Goal: Information Seeking & Learning: Learn about a topic

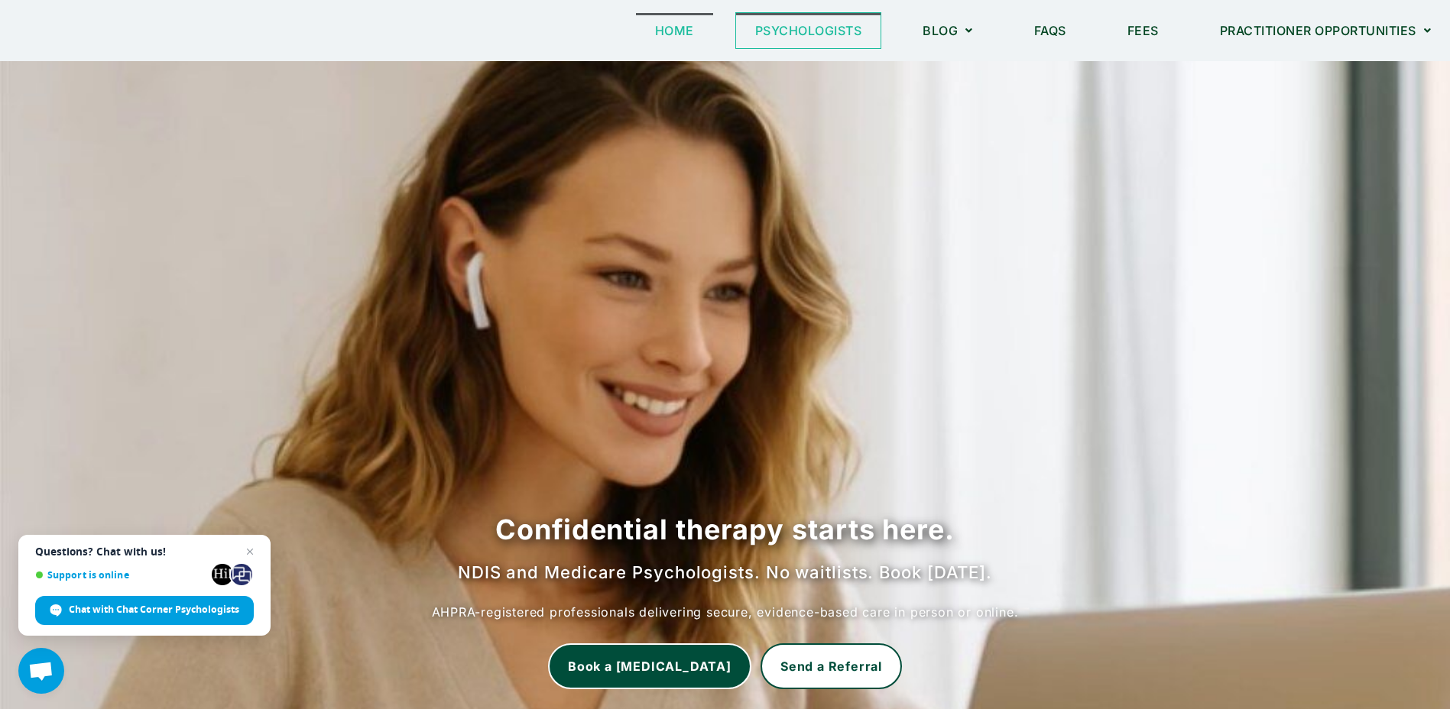
click at [770, 23] on link "Psychologists" at bounding box center [808, 30] width 145 height 35
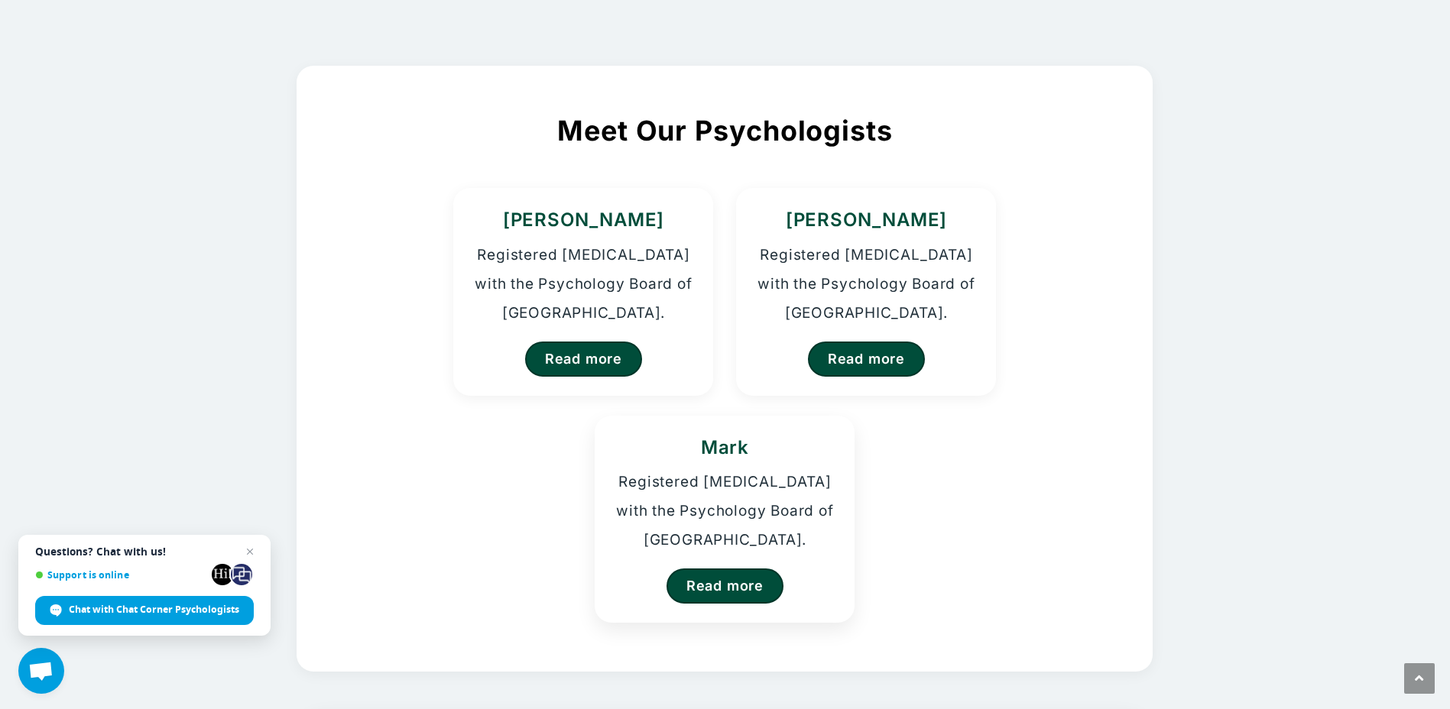
scroll to position [153, 0]
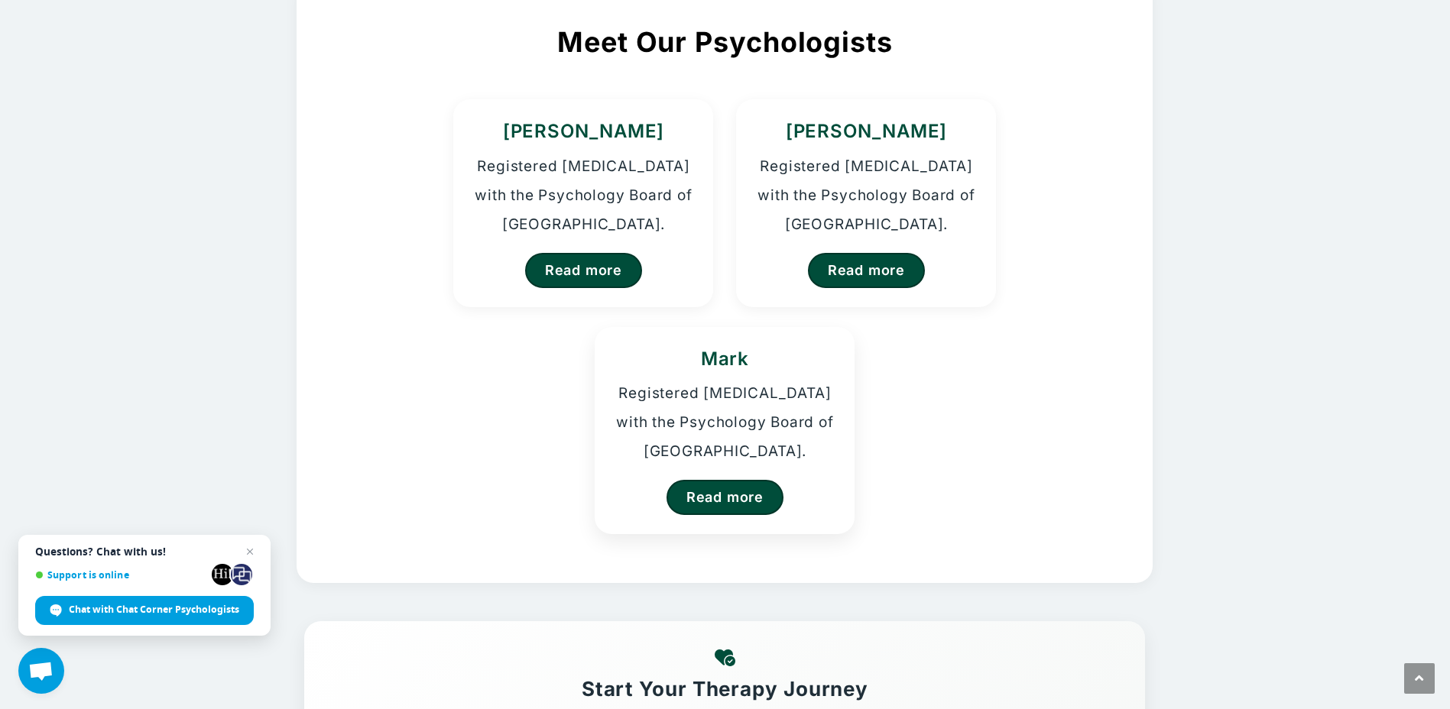
click at [726, 531] on div "Mark Registered [MEDICAL_DATA] with the Psychology Board of [GEOGRAPHIC_DATA]. …" at bounding box center [725, 430] width 260 height 207
click at [735, 497] on link "Read more" at bounding box center [725, 497] width 121 height 36
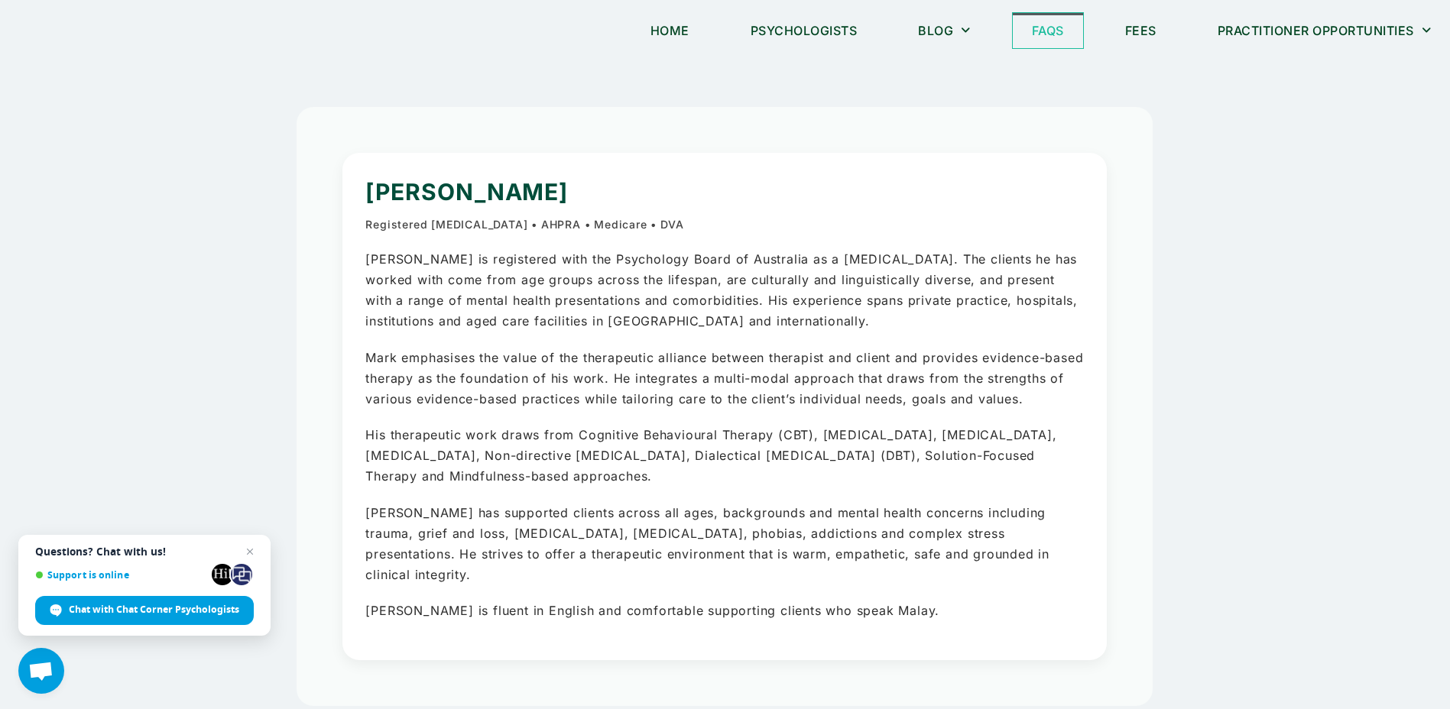
click at [1040, 33] on link "FAQs" at bounding box center [1048, 30] width 70 height 35
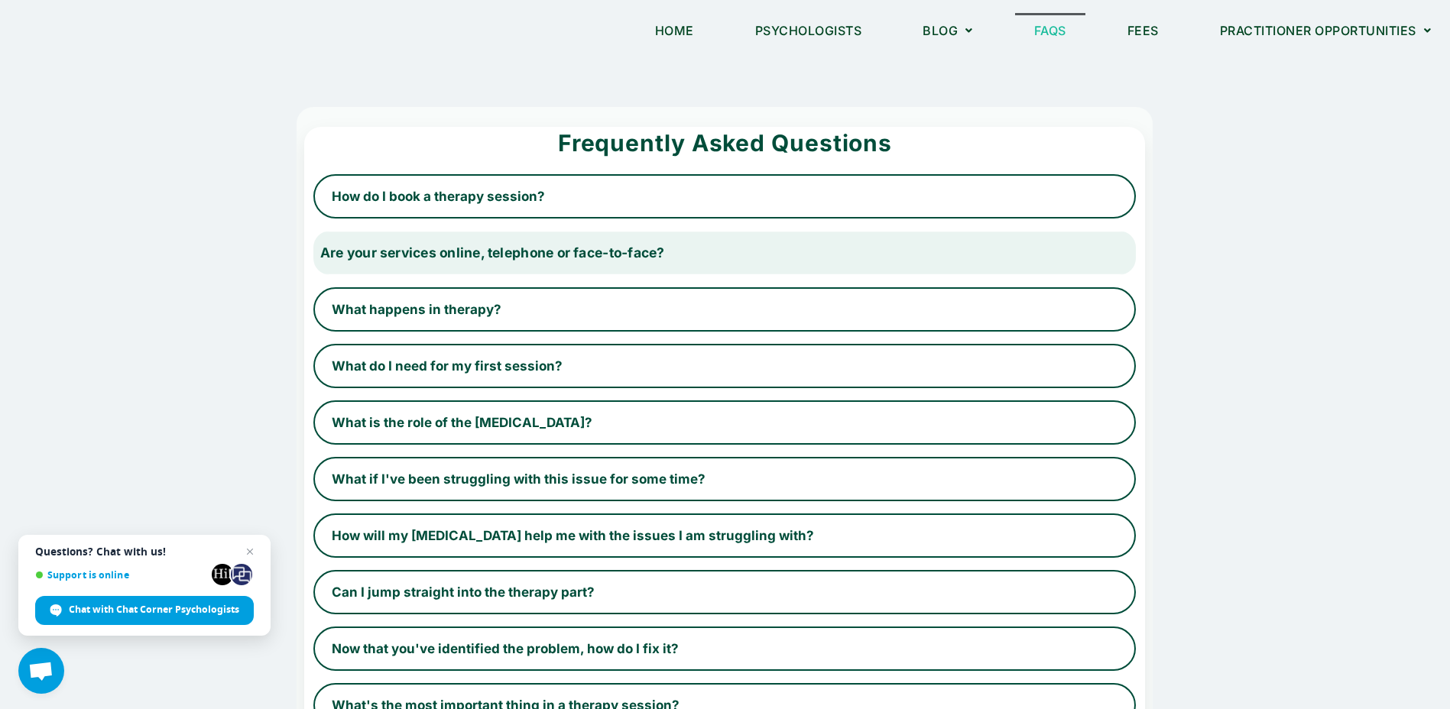
click at [540, 247] on button "Are your services online, telephone or face-to-face?" at bounding box center [724, 253] width 847 height 46
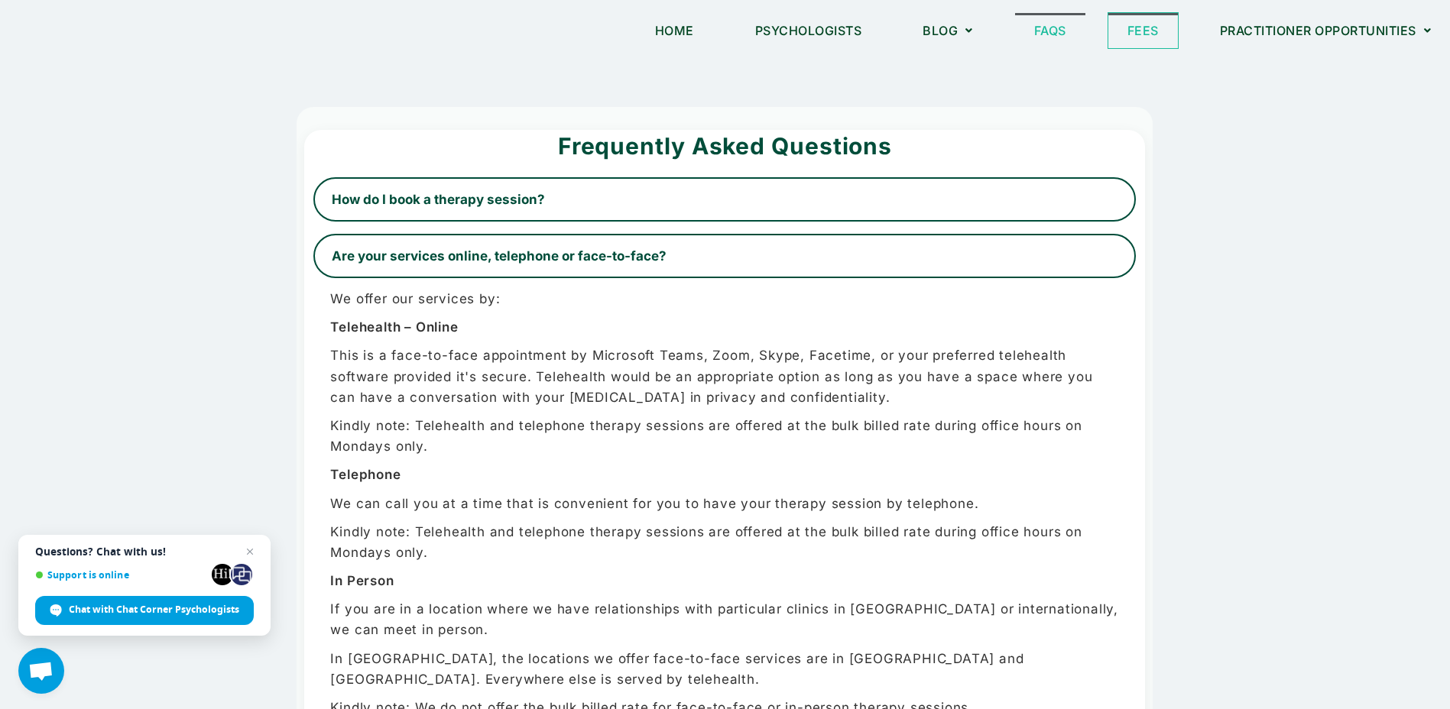
click at [1134, 41] on link "Fees" at bounding box center [1143, 30] width 70 height 35
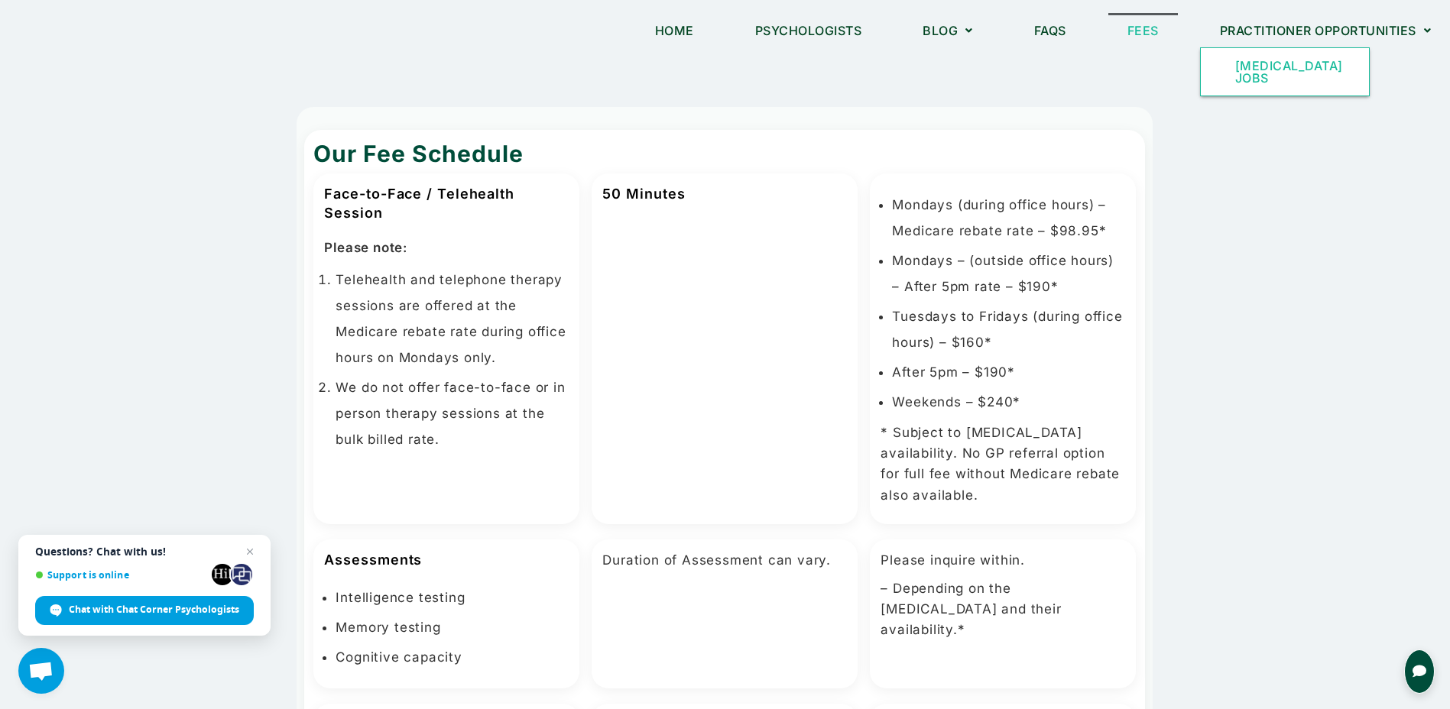
click at [1274, 84] on link "[MEDICAL_DATA] Jobs" at bounding box center [1285, 71] width 168 height 47
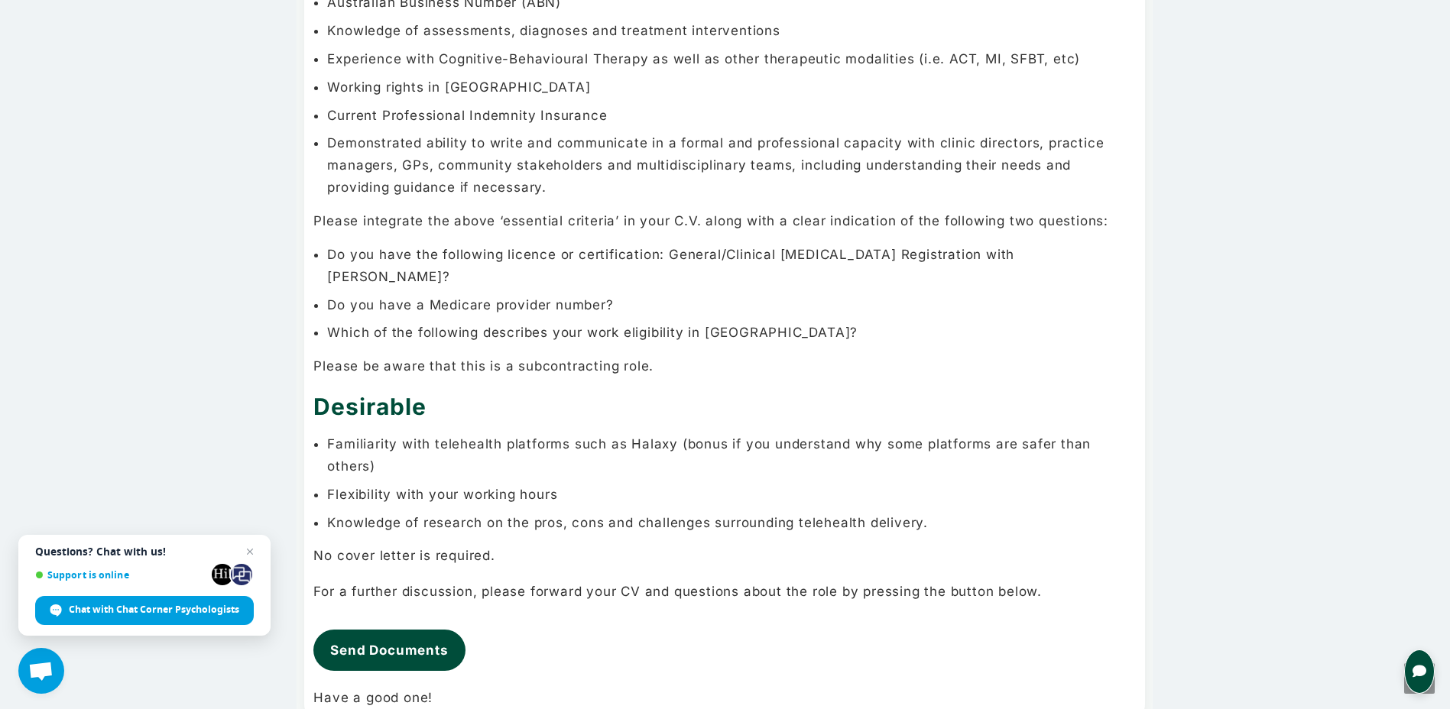
scroll to position [1070, 0]
